Goal: Information Seeking & Learning: Find specific page/section

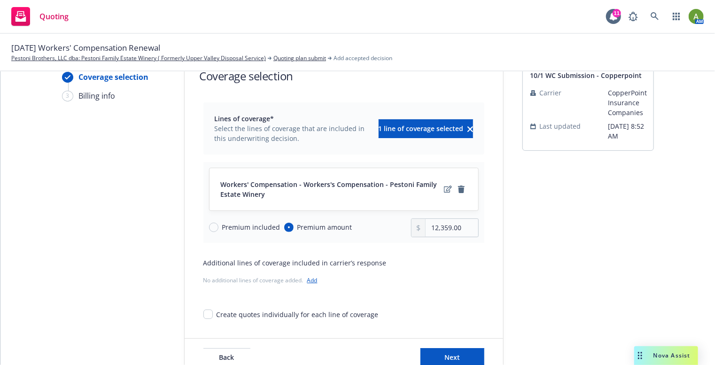
scroll to position [68, 0]
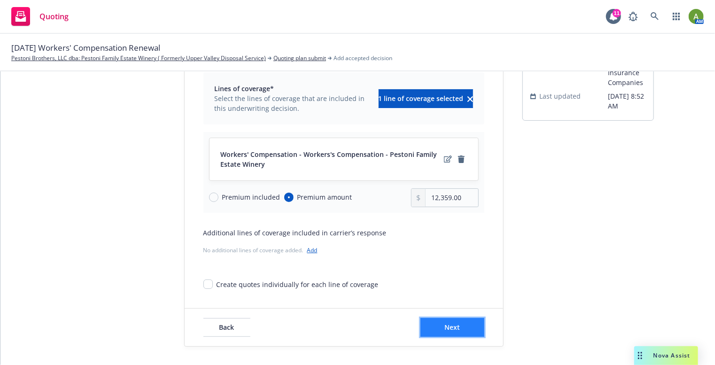
click at [451, 323] on span "Next" at bounding box center [452, 327] width 16 height 9
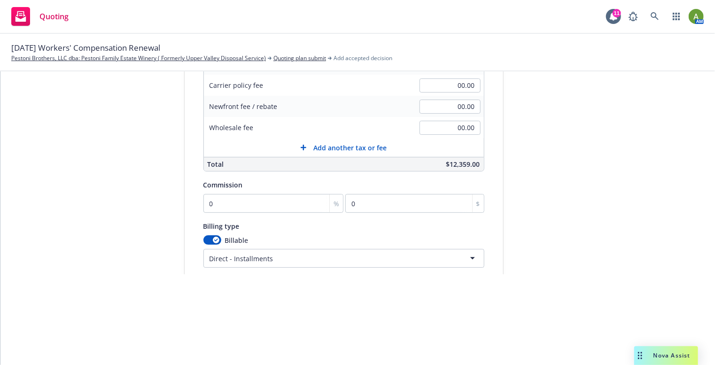
scroll to position [111, 0]
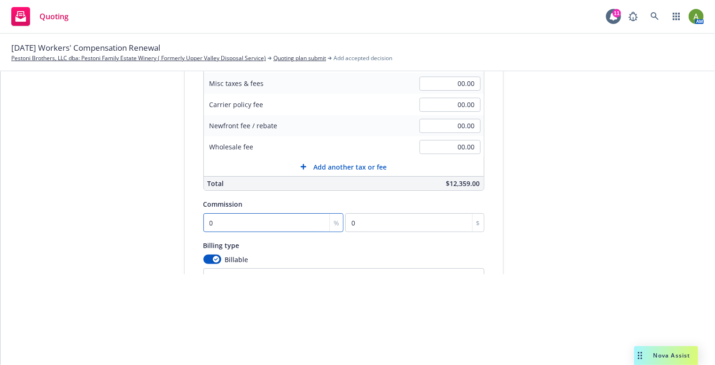
click at [250, 222] on input "0" at bounding box center [273, 222] width 140 height 19
type input "1"
type input "123.59"
type input "15"
type input "1853.85"
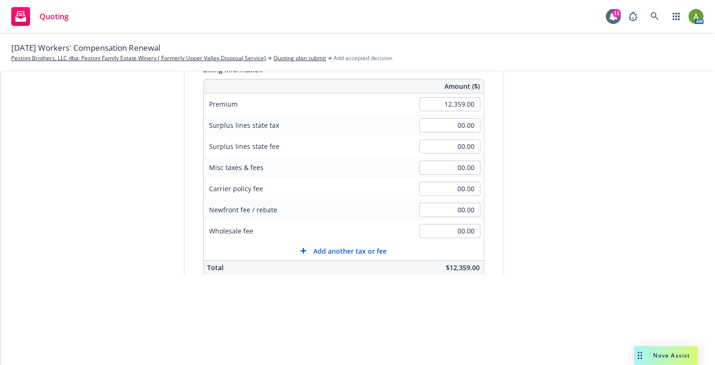
scroll to position [75, 0]
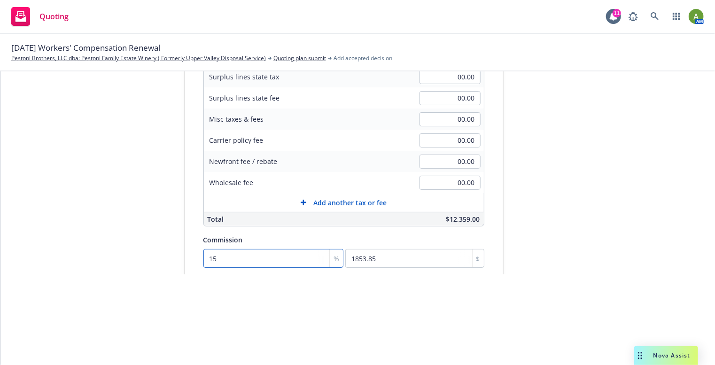
type input "15"
click at [453, 117] on input "00.00" at bounding box center [449, 119] width 61 height 14
click at [438, 115] on input "00.00" at bounding box center [449, 119] width 61 height 14
type input "613.00"
click at [317, 105] on div "Surplus lines state fee" at bounding box center [274, 97] width 141 height 21
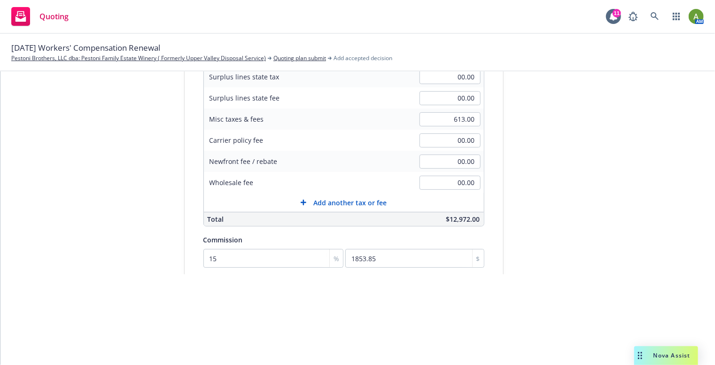
click at [554, 204] on div "submission 10/1 WC Submission - Copperpoint Carrier CopperPoint Insurance Compa…" at bounding box center [588, 164] width 132 height 481
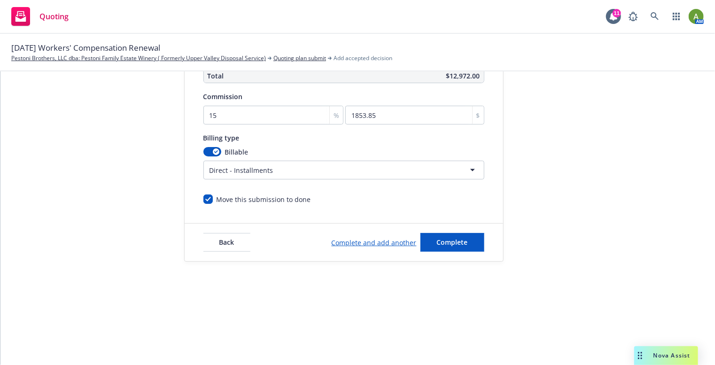
scroll to position [91, 0]
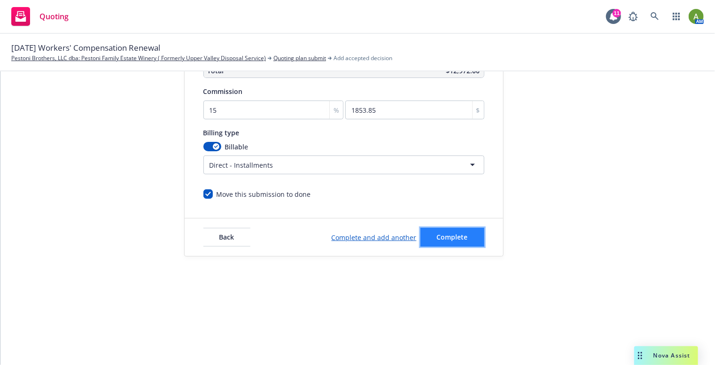
click at [460, 234] on span "Complete" at bounding box center [452, 237] width 31 height 9
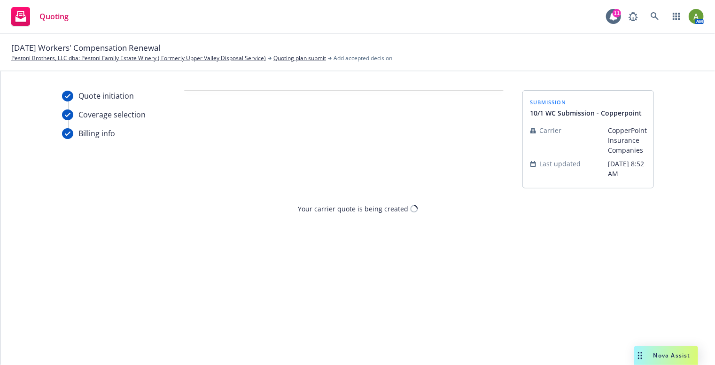
scroll to position [0, 0]
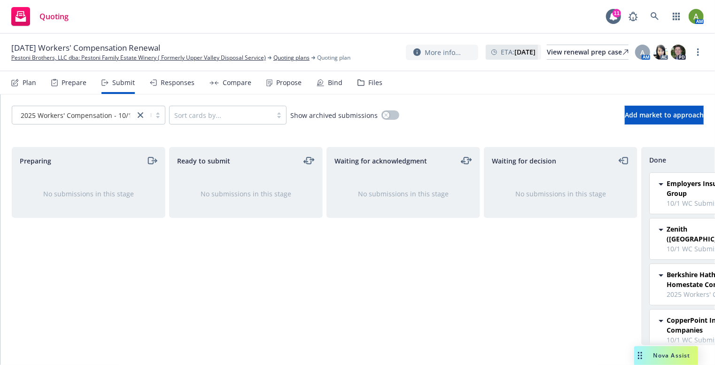
click at [368, 85] on div "Files" at bounding box center [375, 83] width 14 height 8
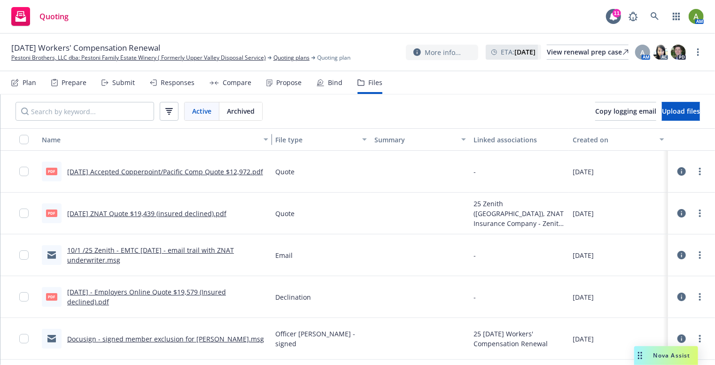
drag, startPoint x: 157, startPoint y: 136, endPoint x: 253, endPoint y: 138, distance: 95.8
click at [253, 138] on button "Name" at bounding box center [155, 139] width 234 height 23
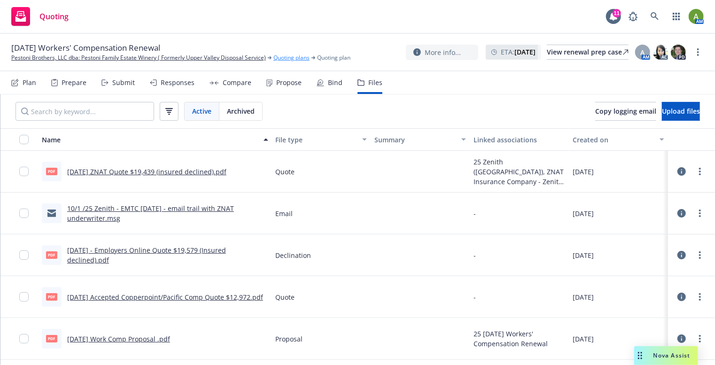
click at [289, 62] on link "Quoting plans" at bounding box center [291, 58] width 36 height 8
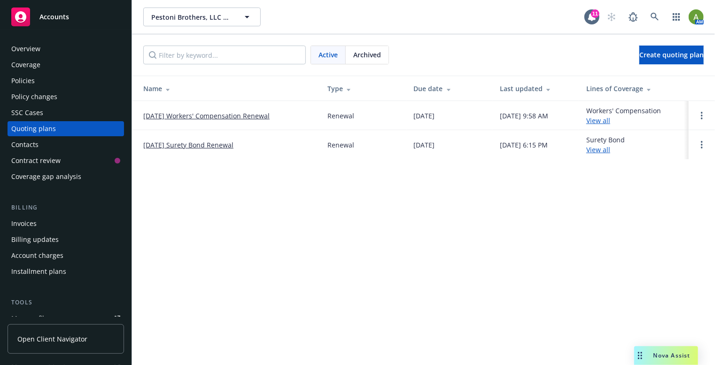
click at [227, 119] on link "[DATE] Workers' Compensation Renewal" at bounding box center [206, 116] width 126 height 10
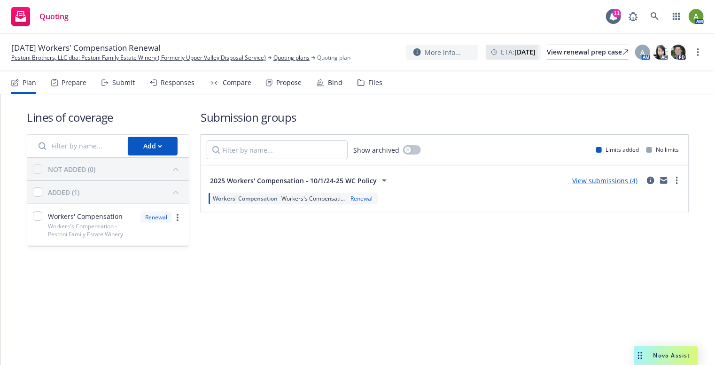
click at [371, 80] on div "Files" at bounding box center [375, 83] width 14 height 8
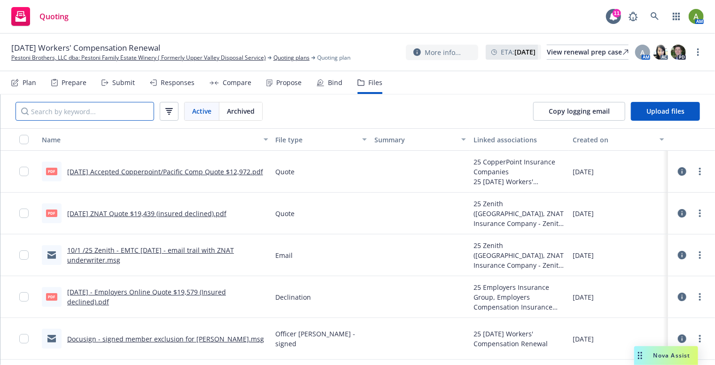
click at [114, 117] on input "Search by keyword..." at bounding box center [85, 111] width 139 height 19
type input "sign"
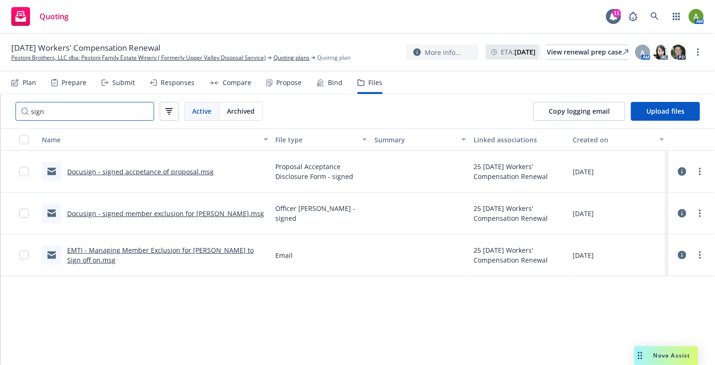
drag, startPoint x: 67, startPoint y: 114, endPoint x: 3, endPoint y: 106, distance: 64.3
click at [3, 106] on div "sign Active Archived" at bounding box center [138, 111] width 277 height 34
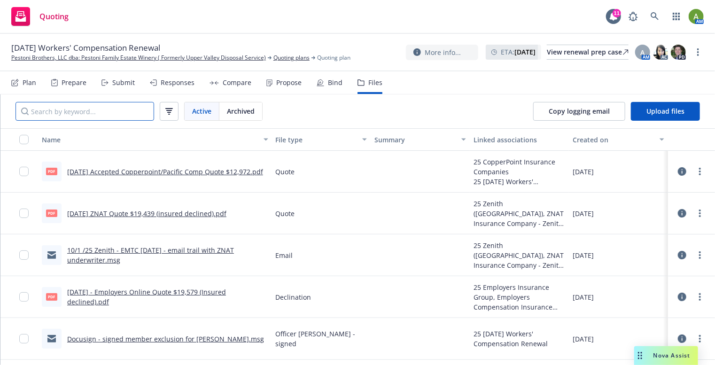
click at [103, 109] on input "Search by keyword..." at bounding box center [85, 111] width 139 height 19
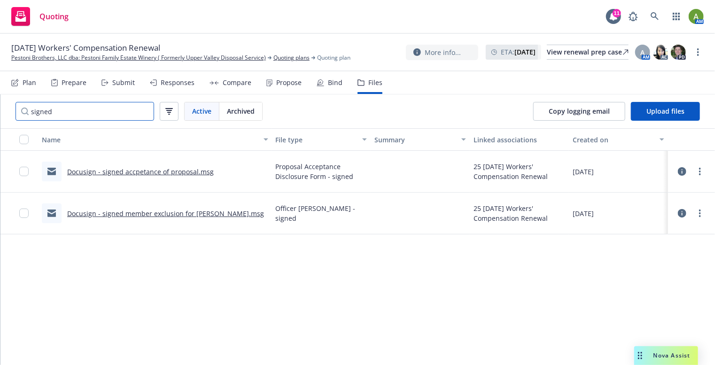
type input "signed"
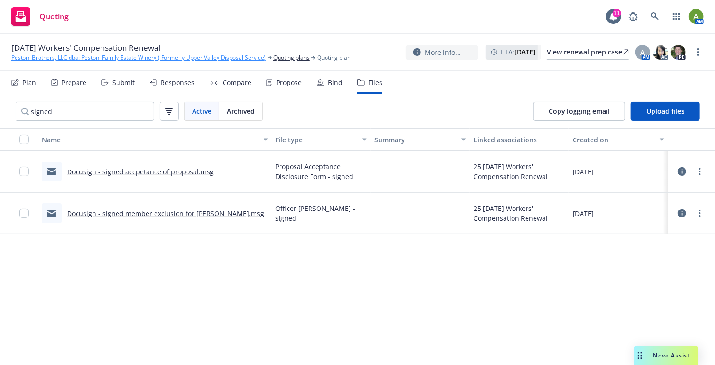
click at [101, 59] on link "Pestoni Brothers, LLC dba: Pestoni Family Estate Winery ( Formerly Upper Valley…" at bounding box center [138, 58] width 255 height 8
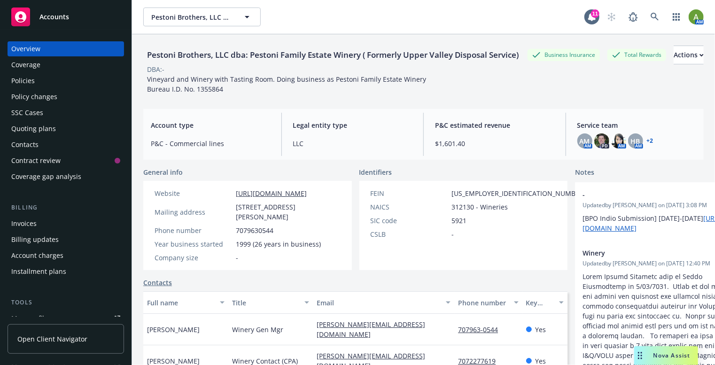
click at [60, 80] on div "Policies" at bounding box center [65, 80] width 109 height 15
